Goal: Obtain resource: Obtain resource

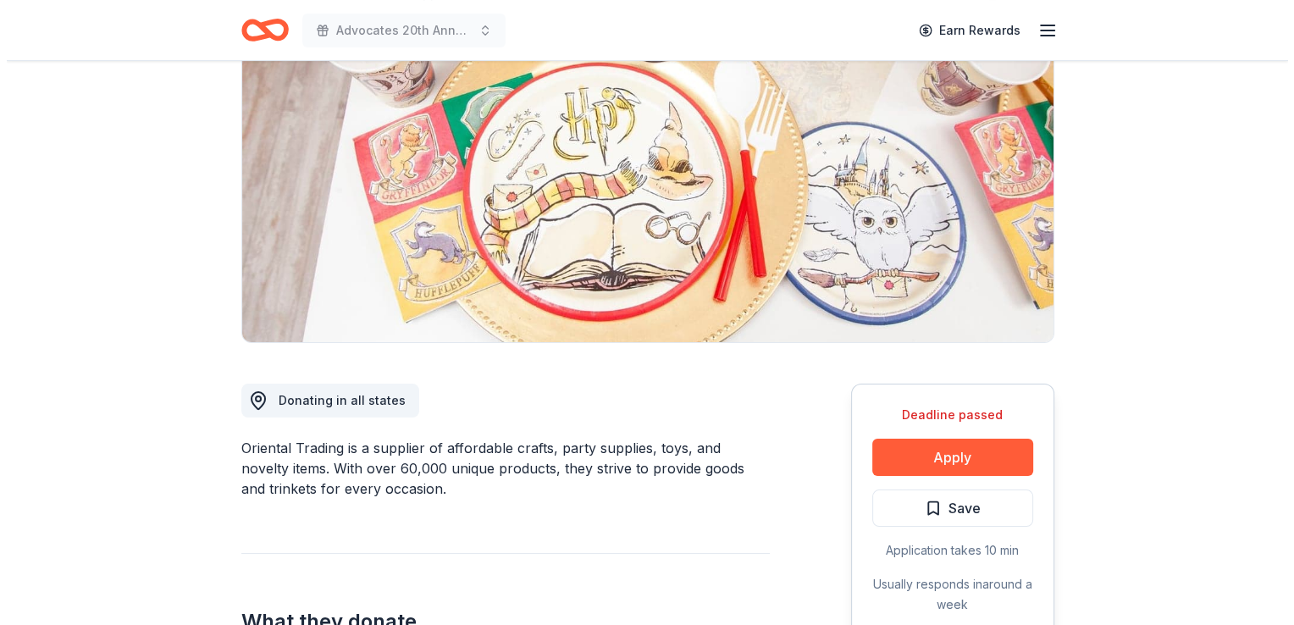
scroll to position [396, 0]
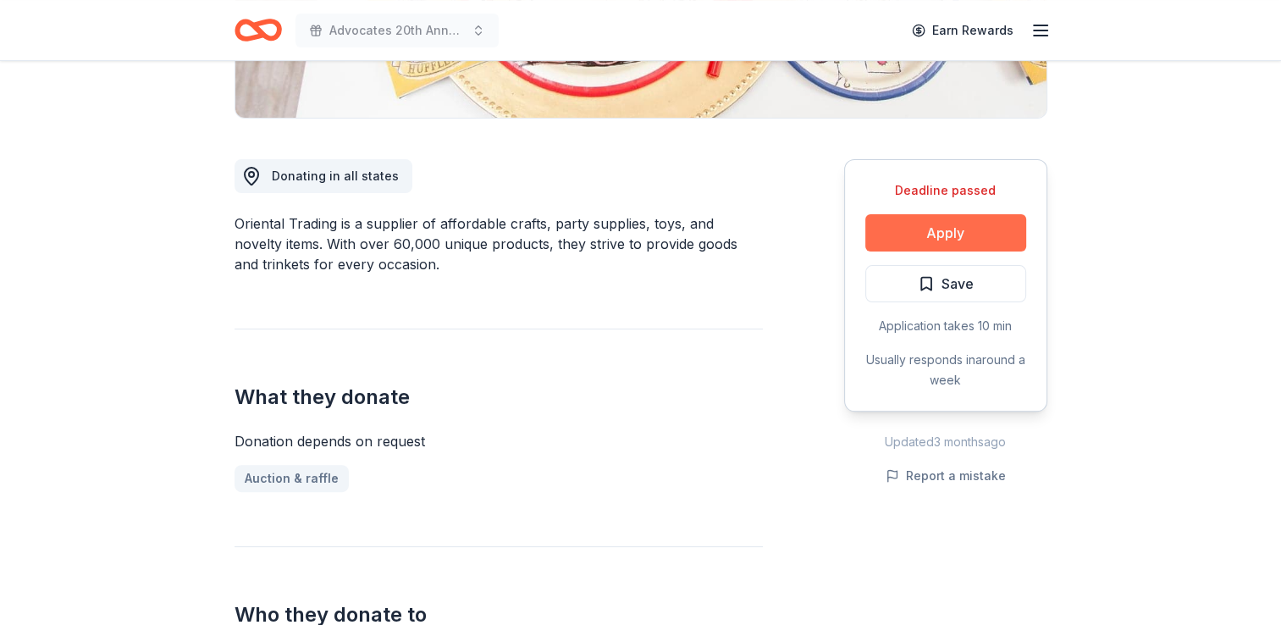
click at [921, 232] on button "Apply" at bounding box center [945, 232] width 161 height 37
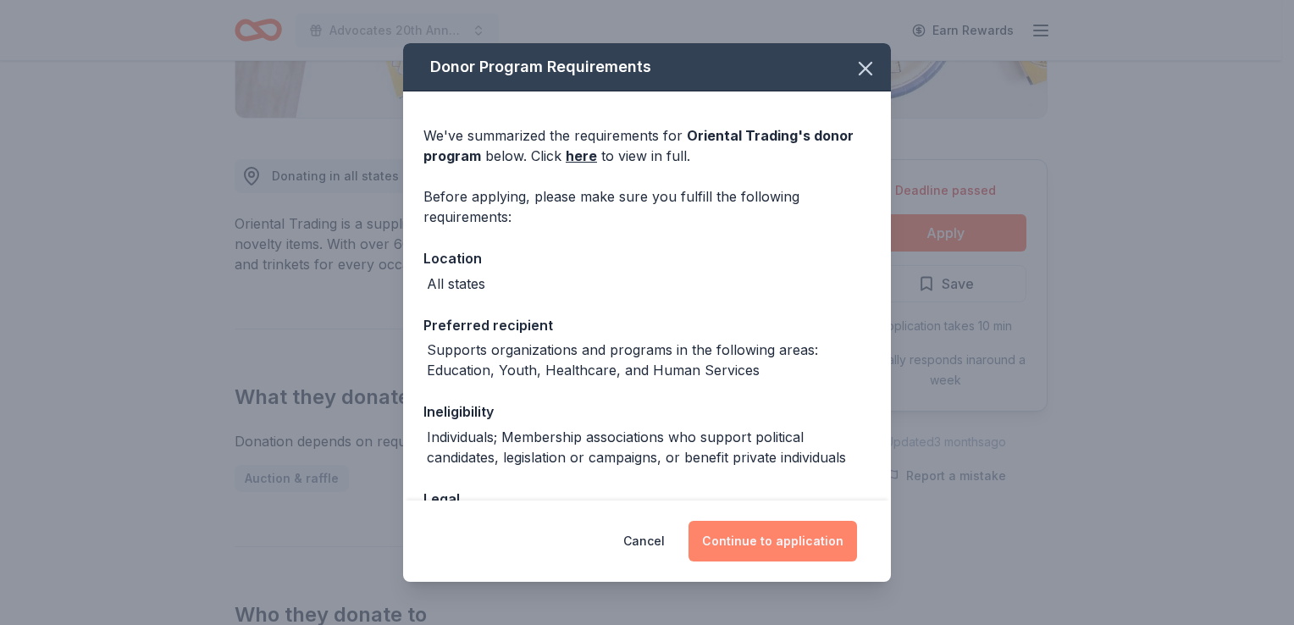
click at [809, 530] on button "Continue to application" at bounding box center [772, 541] width 168 height 41
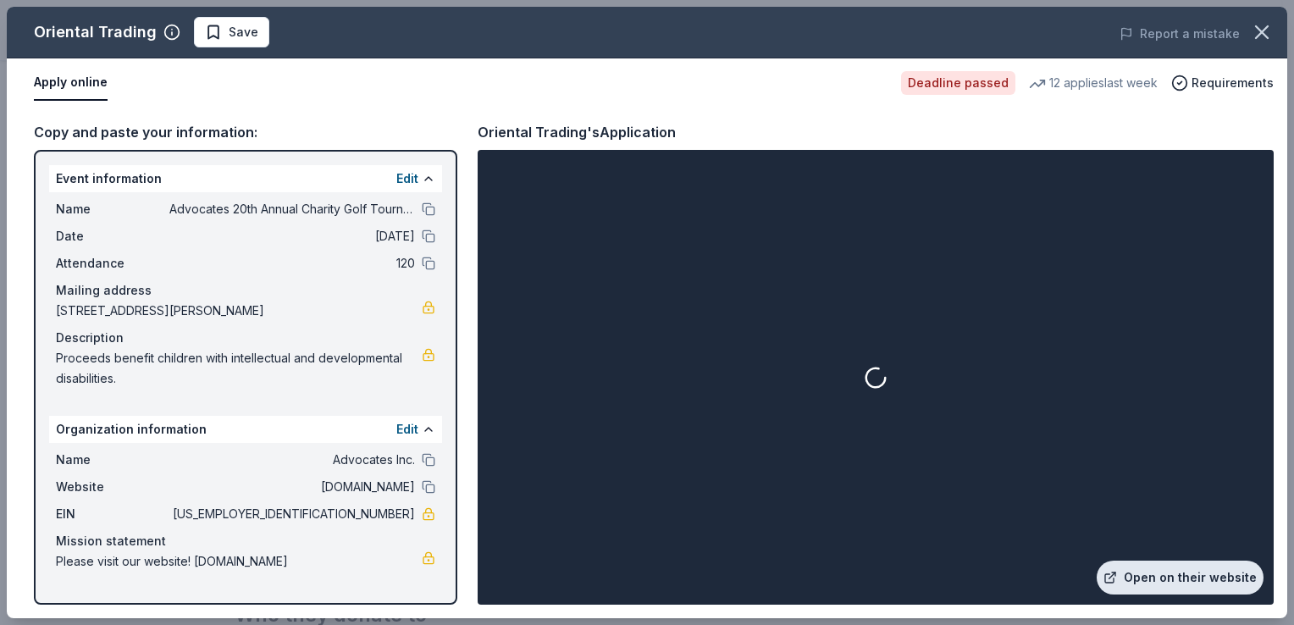
click at [1153, 567] on link "Open on their website" at bounding box center [1179, 578] width 167 height 34
